Goal: Task Accomplishment & Management: Use online tool/utility

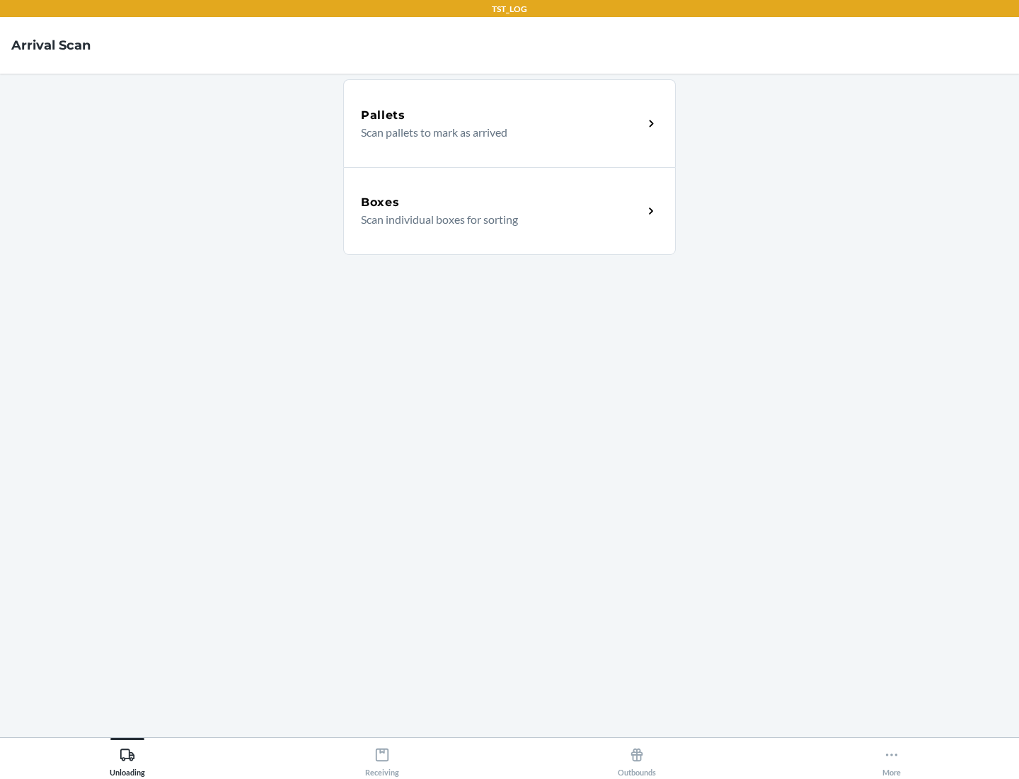
click at [502, 202] on div "Boxes" at bounding box center [502, 202] width 282 height 17
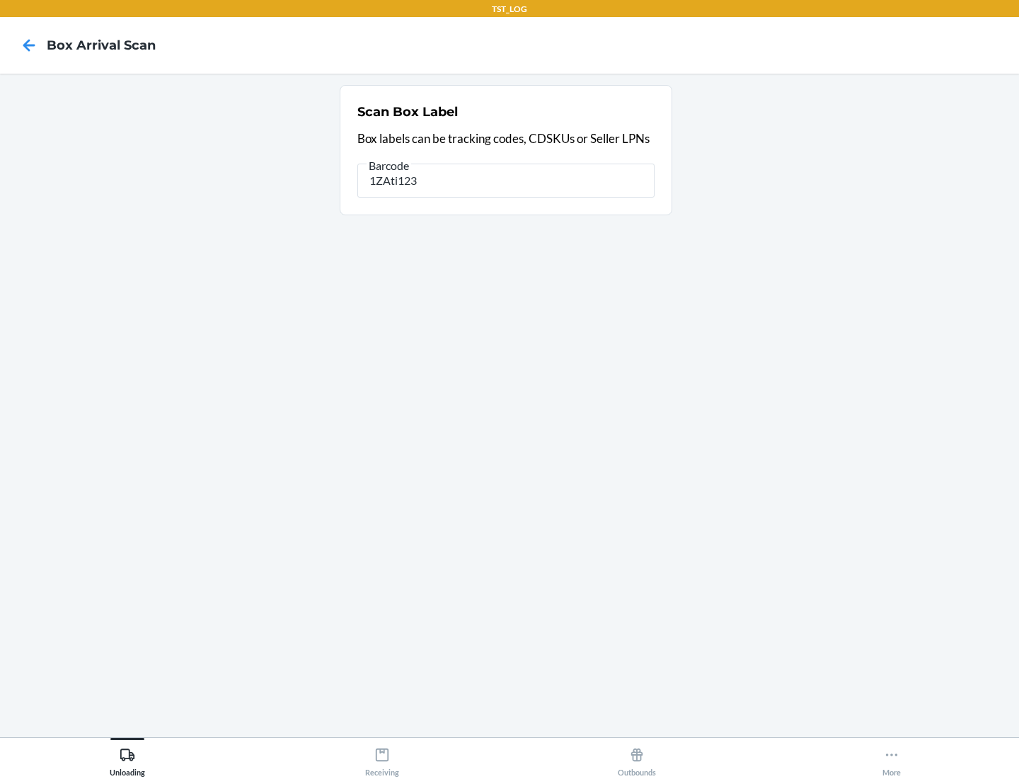
type input "1ZAti123"
